Goal: Information Seeking & Learning: Learn about a topic

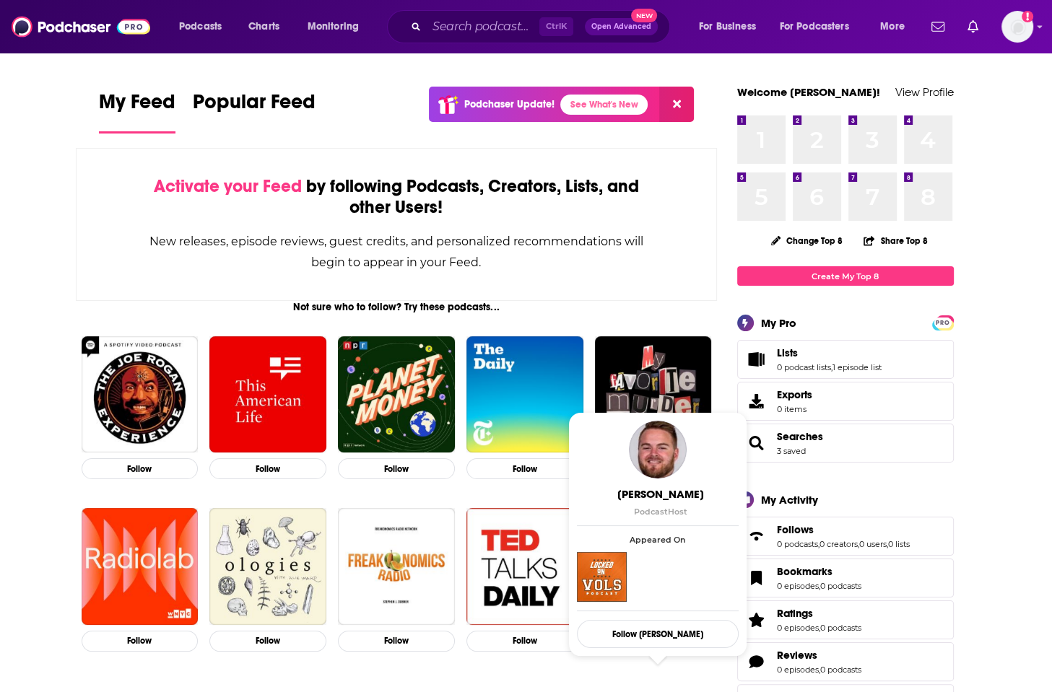
click at [466, 14] on div "Ctrl K Open Advanced New" at bounding box center [528, 26] width 283 height 33
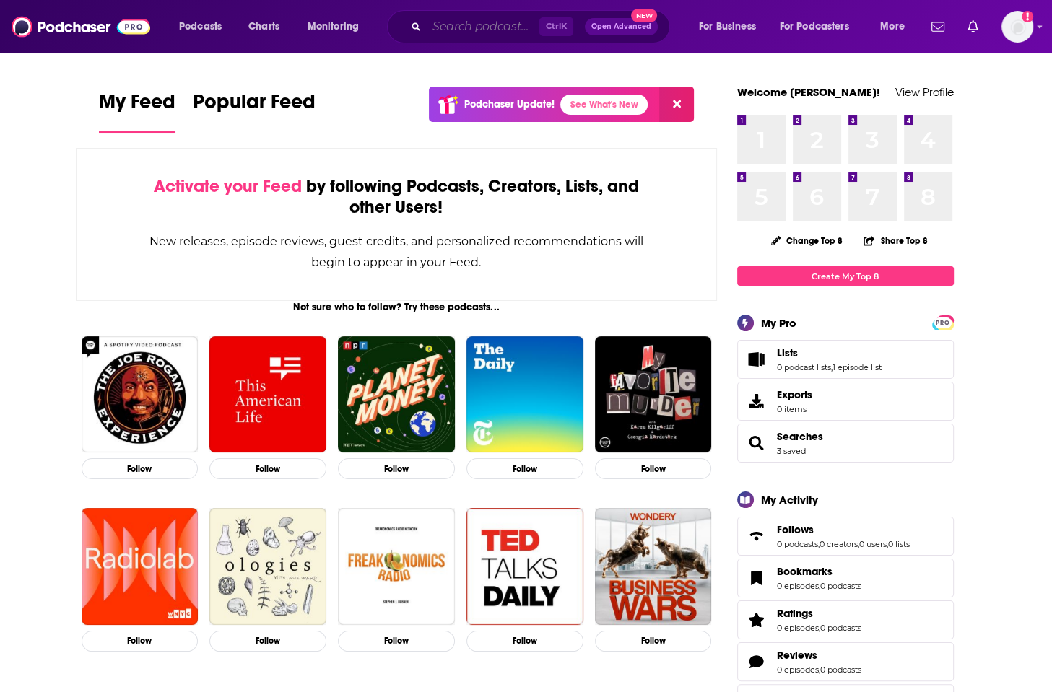
click at [460, 27] on input "Search podcasts, credits, & more..." at bounding box center [483, 26] width 113 height 23
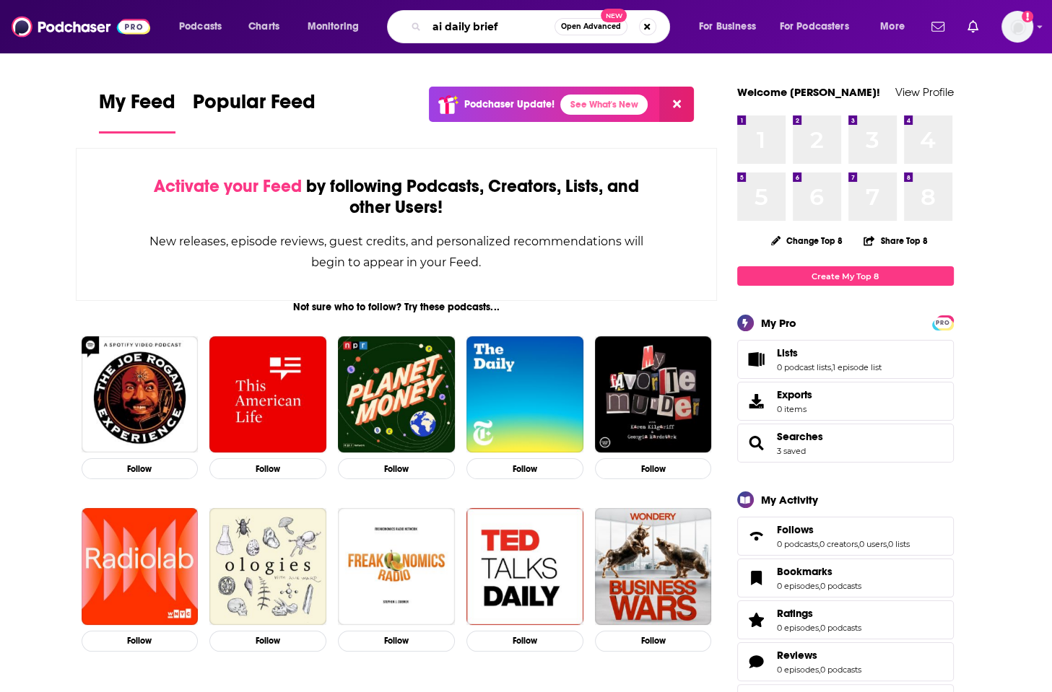
type input "ai daily brief"
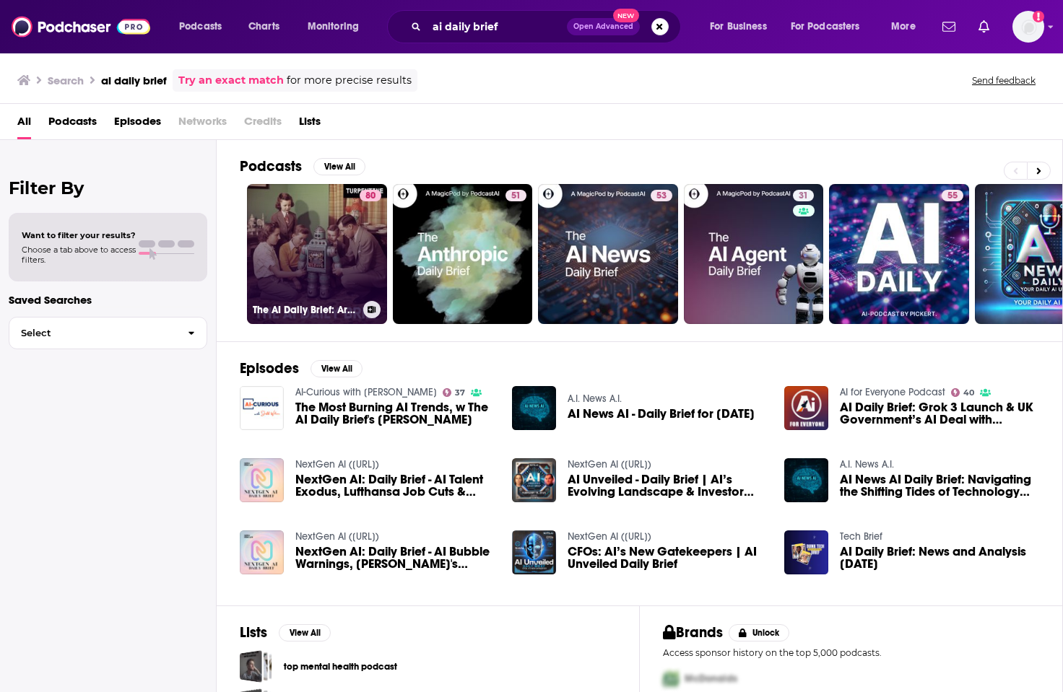
click at [318, 261] on link "80 The AI Daily Brief: Artificial Intelligence News and Analysis" at bounding box center [317, 254] width 140 height 140
